Goal: Transaction & Acquisition: Purchase product/service

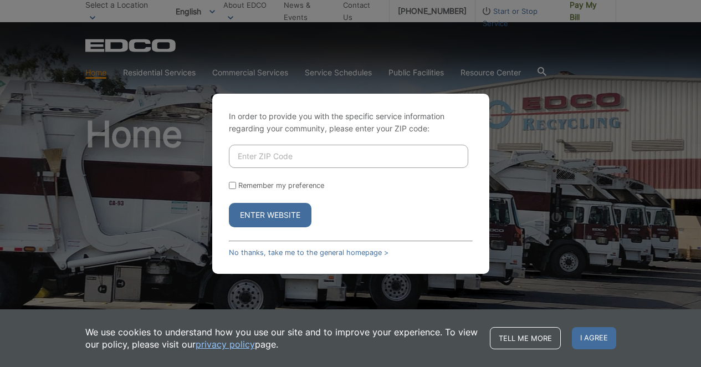
click at [235, 158] on input "Enter ZIP Code" at bounding box center [348, 156] width 239 height 23
type input "92026"
click at [275, 214] on button "Enter Website" at bounding box center [270, 215] width 83 height 24
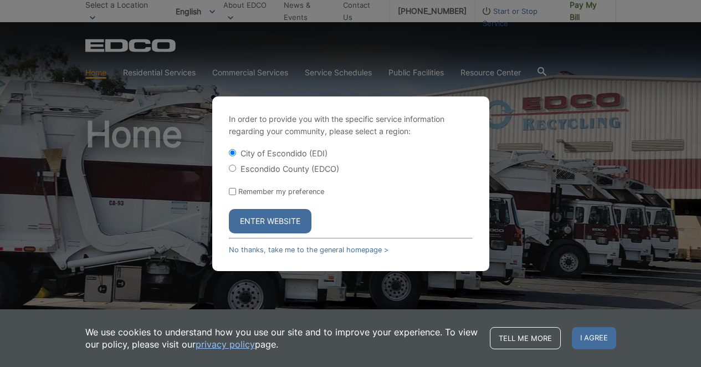
click at [232, 168] on input "Escondido County (EDCO)" at bounding box center [232, 168] width 7 height 7
radio input "true"
click at [274, 219] on button "Enter Website" at bounding box center [270, 221] width 83 height 24
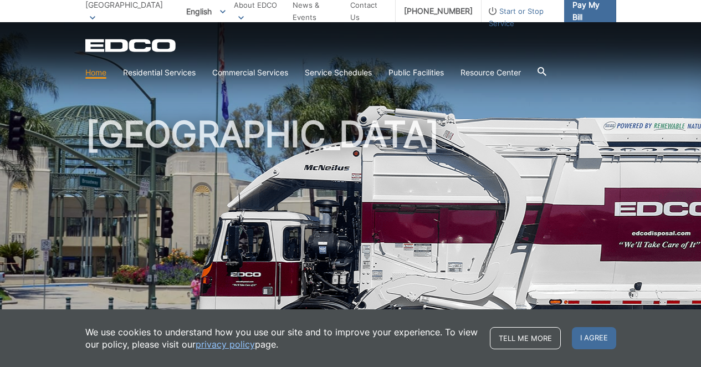
click at [582, 6] on span "Pay My Bill" at bounding box center [589, 11] width 35 height 24
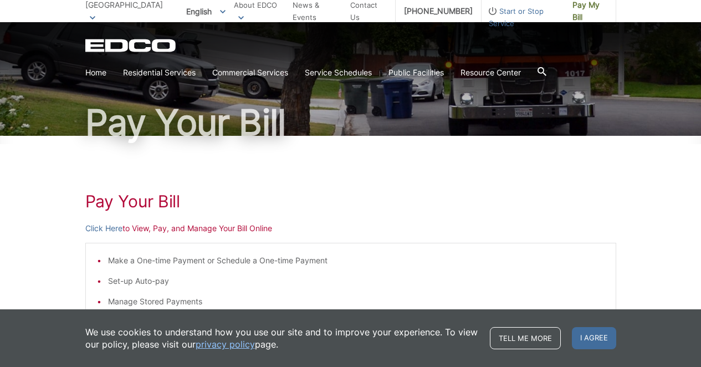
scroll to position [58, 0]
click at [98, 227] on link "Click Here" at bounding box center [103, 228] width 37 height 12
